Goal: Information Seeking & Learning: Learn about a topic

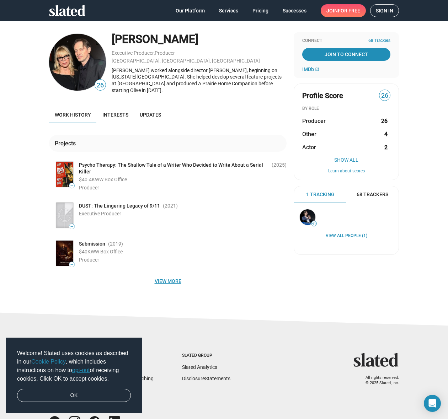
click at [169, 277] on span "View more" at bounding box center [168, 281] width 226 height 13
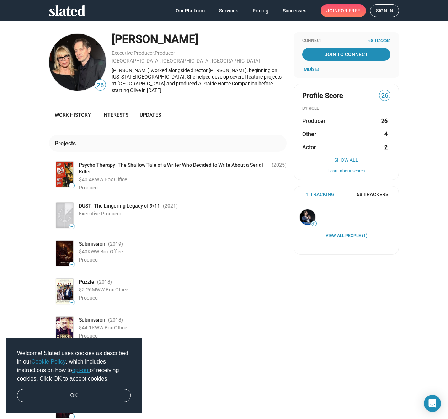
click at [101, 107] on link "Interests" at bounding box center [115, 114] width 37 height 17
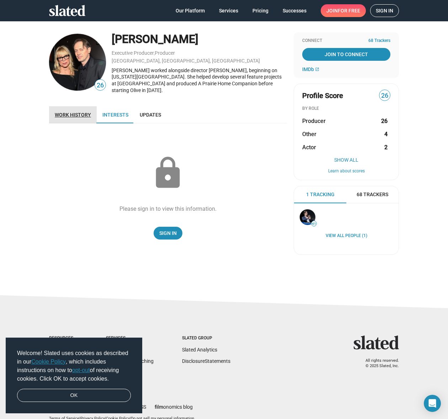
click at [58, 112] on span "Work history" at bounding box center [73, 115] width 36 height 6
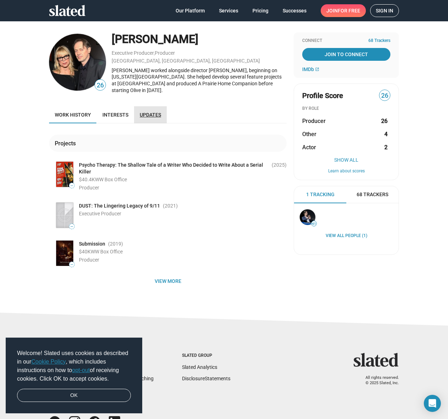
click at [144, 112] on span "Updates" at bounding box center [150, 115] width 21 height 6
